Goal: Communication & Community: Participate in discussion

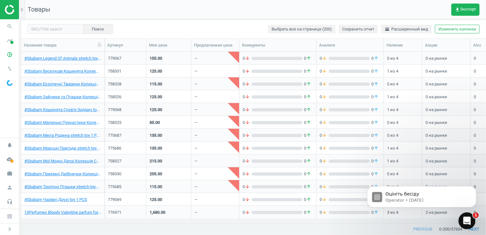
scroll to position [162, 459]
click at [460, 221] on div "Open Intercom Messenger" at bounding box center [465, 219] width 21 height 21
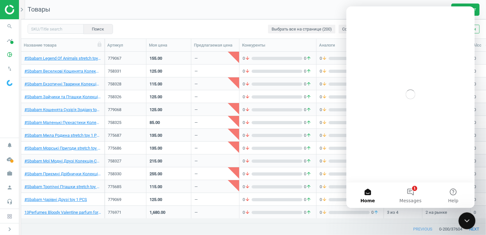
scroll to position [0, 0]
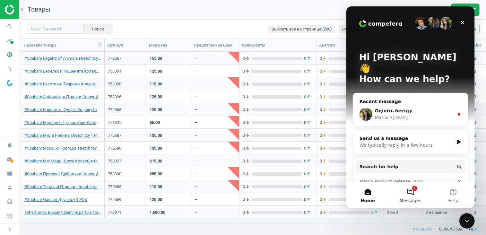
click at [414, 193] on button "1 Messages" at bounding box center [409, 195] width 43 height 26
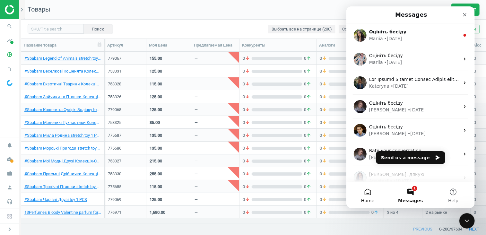
click at [366, 196] on button "Home" at bounding box center [367, 195] width 43 height 26
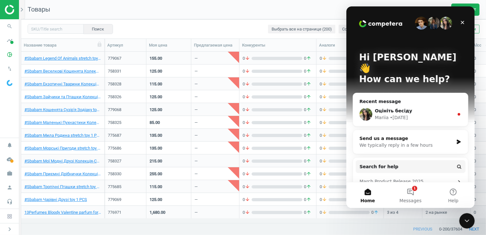
click at [405, 142] on div "We typically reply in a few hours" at bounding box center [406, 145] width 94 height 7
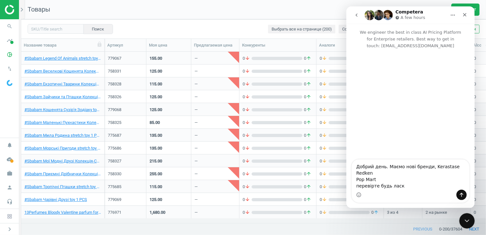
type textarea "Добрий день. Маємо нові бренди, Kerastase Redken Pop Mart перевірте будь ласка"
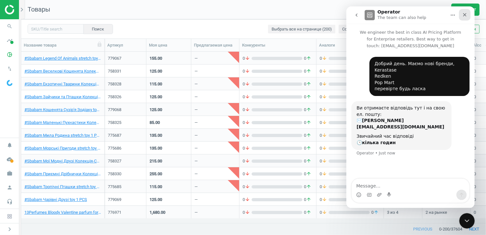
click at [465, 14] on icon "Close" at bounding box center [464, 15] width 4 height 4
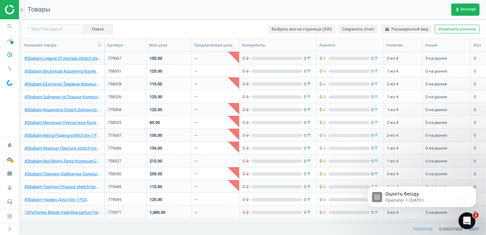
click at [470, 222] on div "Open Intercom Messenger" at bounding box center [465, 219] width 21 height 21
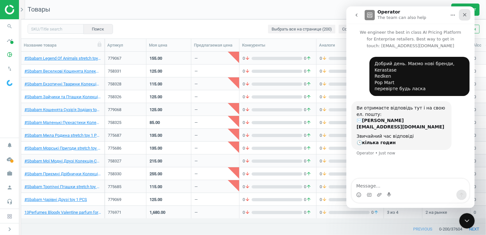
click at [463, 14] on icon "Close" at bounding box center [464, 14] width 5 height 5
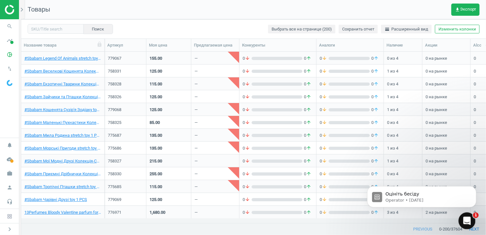
click at [466, 224] on icon "Open Intercom Messenger" at bounding box center [466, 220] width 11 height 11
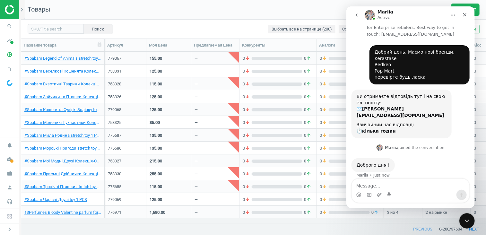
scroll to position [37, 0]
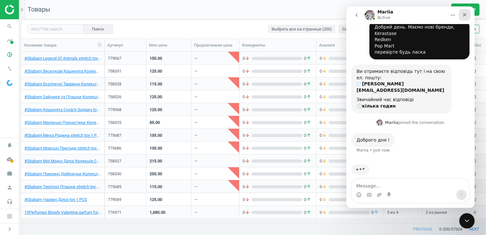
click at [464, 15] on icon "Close" at bounding box center [464, 15] width 4 height 4
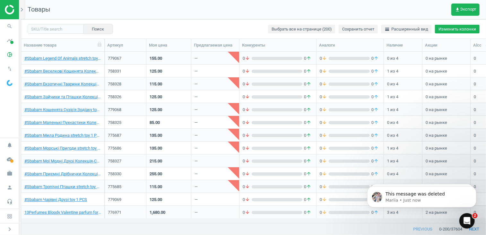
scroll to position [51, 0]
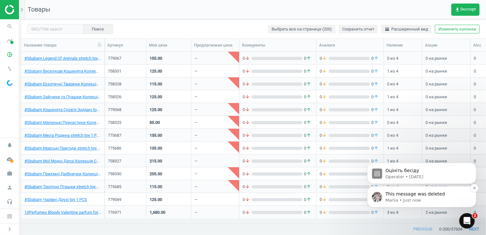
click at [406, 194] on p "This message was deleted" at bounding box center [426, 194] width 83 height 6
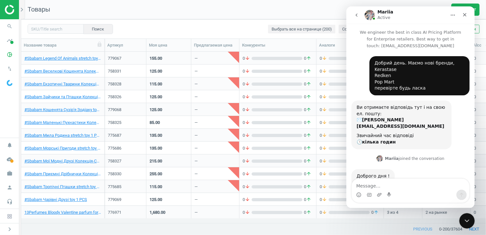
scroll to position [58, 0]
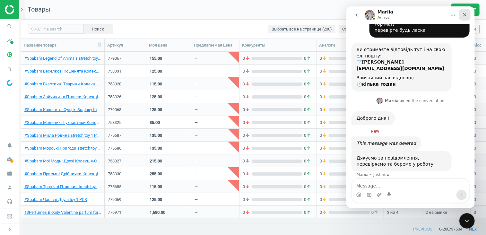
click at [463, 18] on div "Close" at bounding box center [464, 15] width 12 height 12
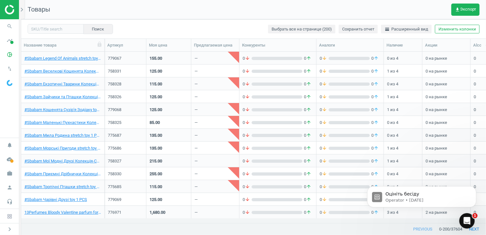
scroll to position [0, 0]
